Goal: Complete application form

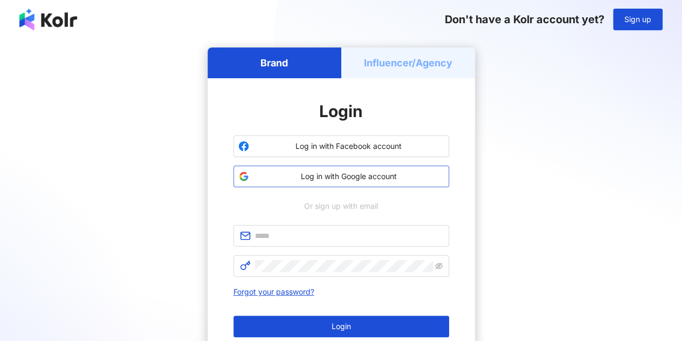
click at [360, 177] on span "Log in with Google account" at bounding box center [348, 176] width 191 height 11
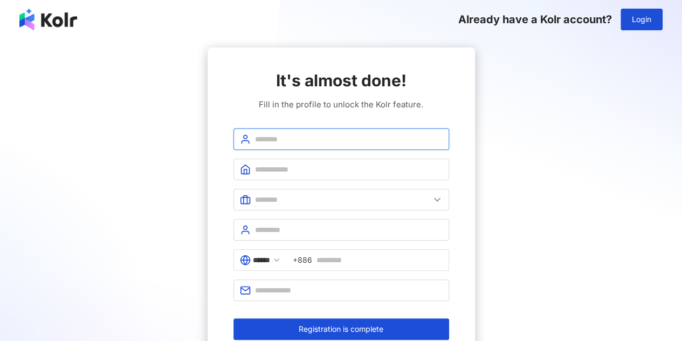
click at [312, 137] on input "text" at bounding box center [349, 139] width 188 height 12
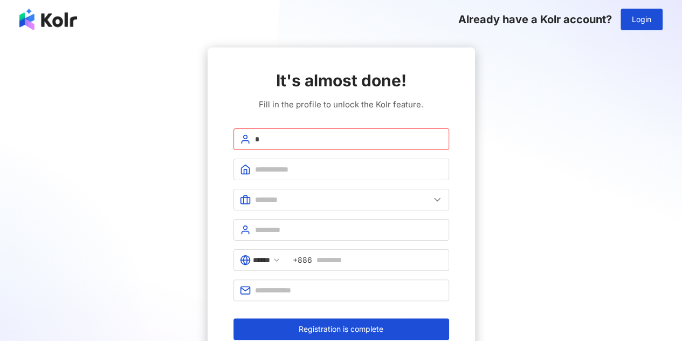
click at [561, 141] on div "It's almost done! Fill in the profile to unlock the Kolr feature. * Please ente…" at bounding box center [341, 204] width 656 height 314
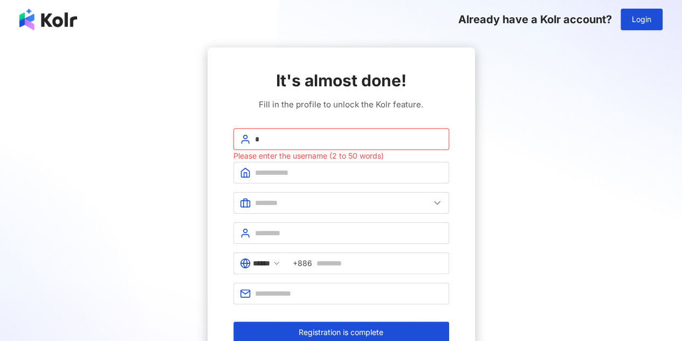
click at [348, 142] on input "*" at bounding box center [349, 139] width 188 height 12
type input "*****"
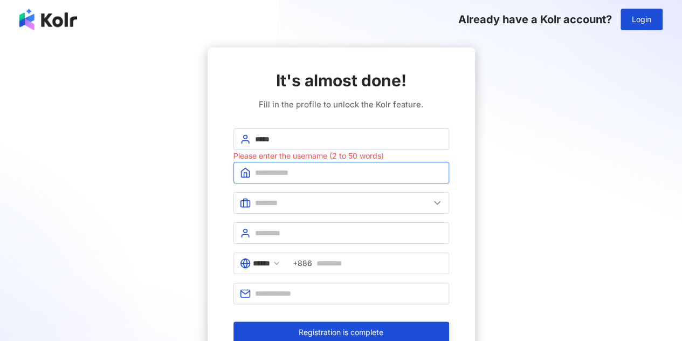
click at [337, 175] on input "text" at bounding box center [349, 173] width 188 height 12
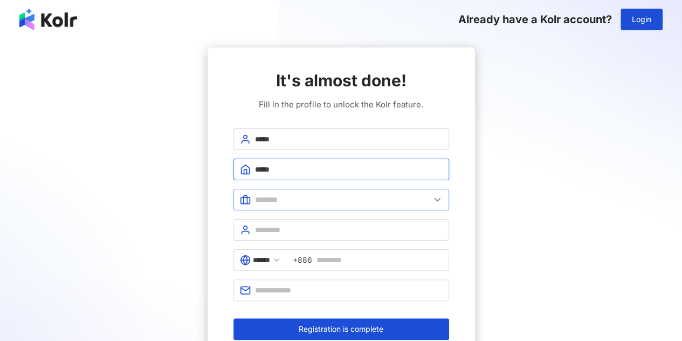
type input "*****"
click at [289, 197] on input "text" at bounding box center [342, 200] width 175 height 12
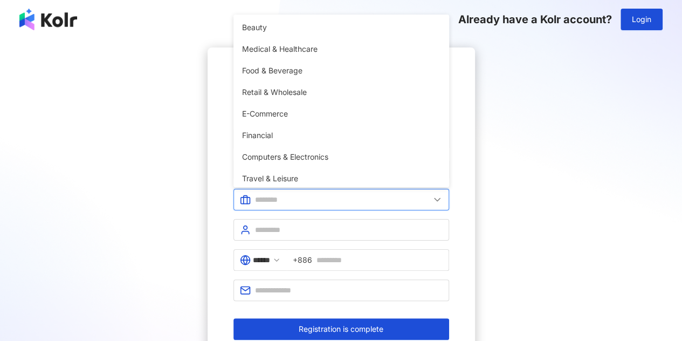
click at [289, 197] on input "text" at bounding box center [342, 200] width 175 height 12
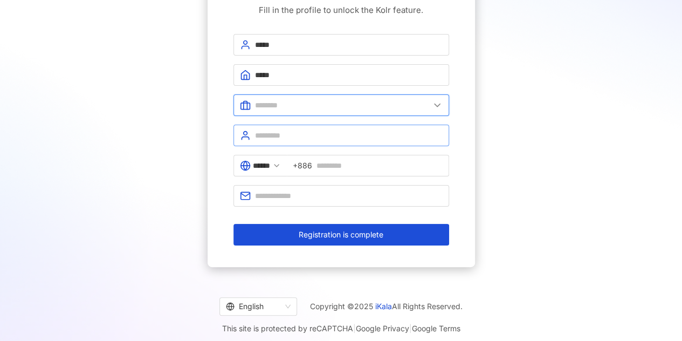
scroll to position [99, 0]
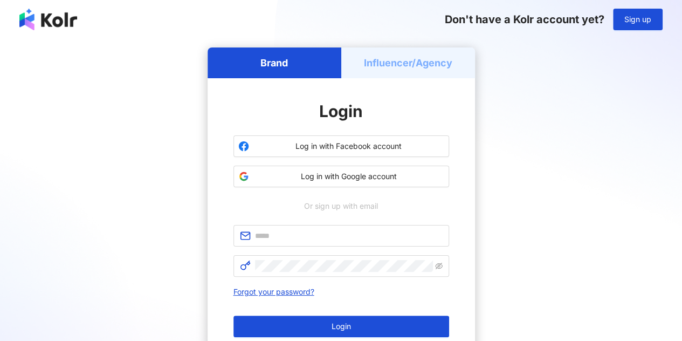
click at [370, 61] on h5 "Influencer/Agency" at bounding box center [408, 62] width 88 height 13
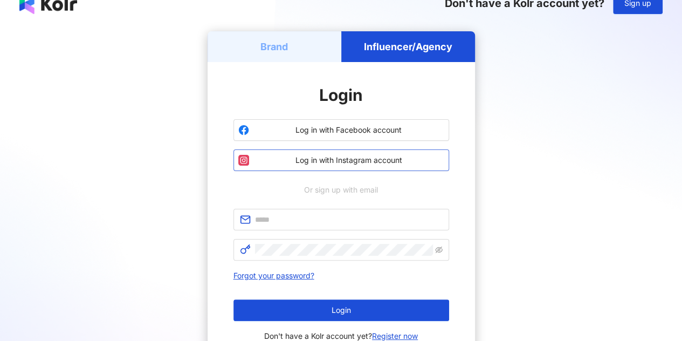
scroll to position [12, 0]
